Goal: Go to known website: Go to known website

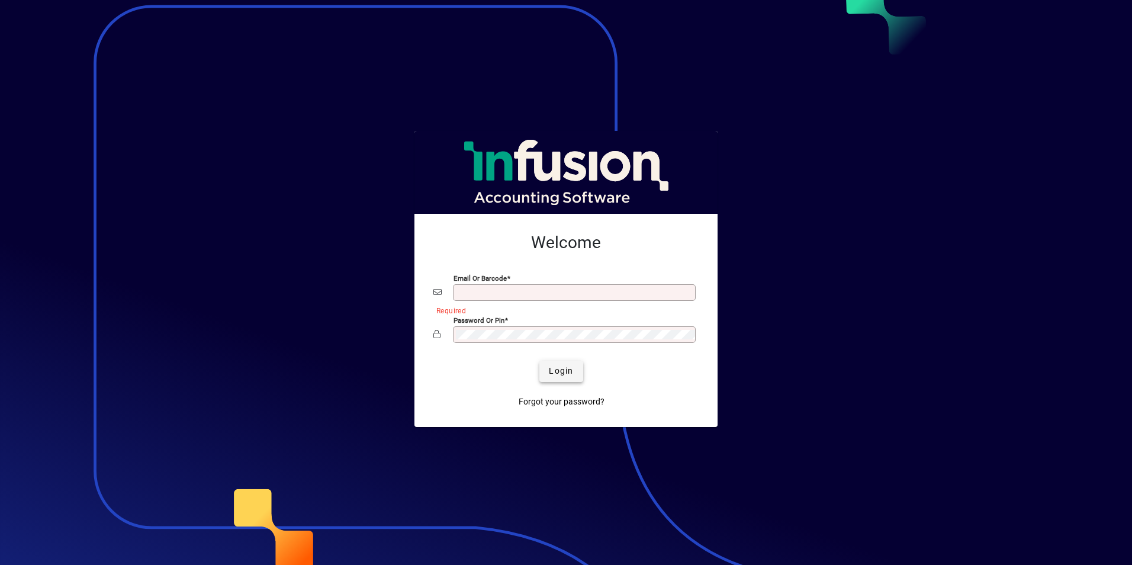
type input "**********"
click at [566, 367] on span "Login" at bounding box center [561, 371] width 24 height 12
